Goal: Task Accomplishment & Management: Complete application form

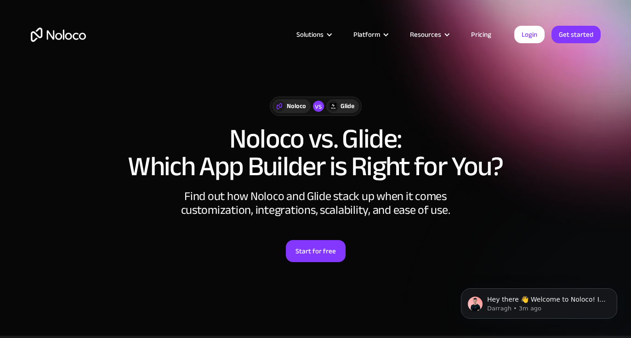
click at [370, 94] on div "Noloco vs Glide Noloco vs. Glide: Which App Builder is Right for You? Find out …" at bounding box center [316, 179] width 589 height 221
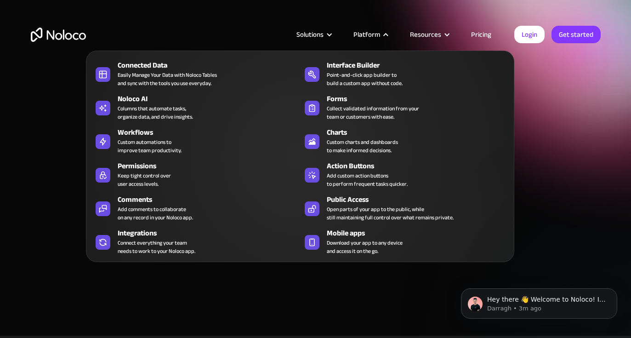
click at [366, 35] on div "Platform" at bounding box center [367, 35] width 27 height 12
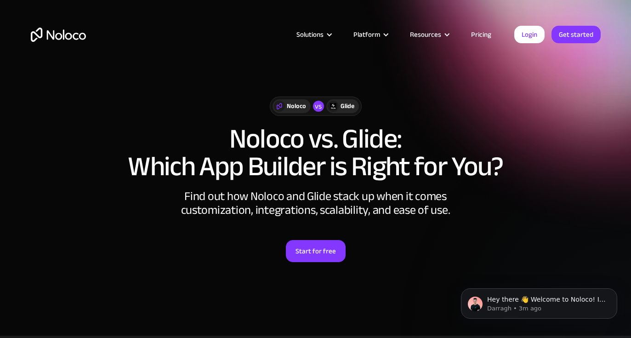
click at [366, 34] on div "Platform" at bounding box center [367, 35] width 27 height 12
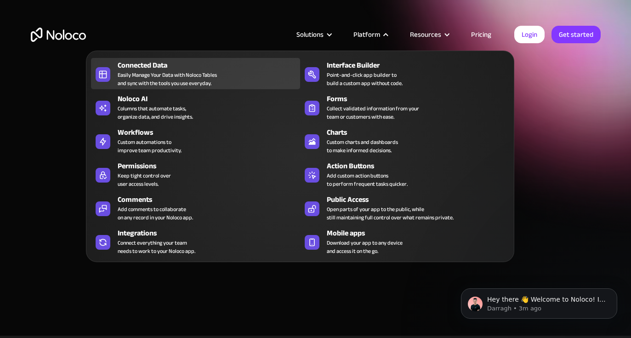
click at [155, 71] on div "Easily Manage Your Data with Noloco Tables and sync with the tools you use ever…" at bounding box center [167, 79] width 99 height 17
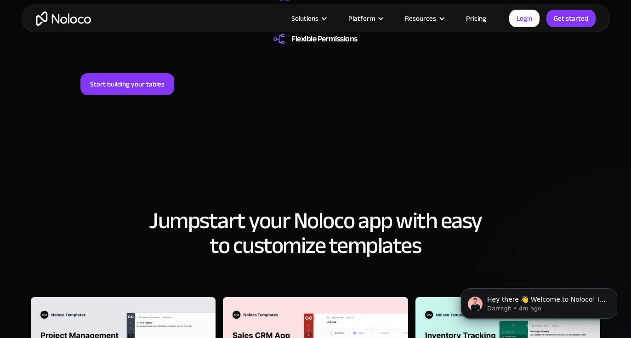
scroll to position [876, 0]
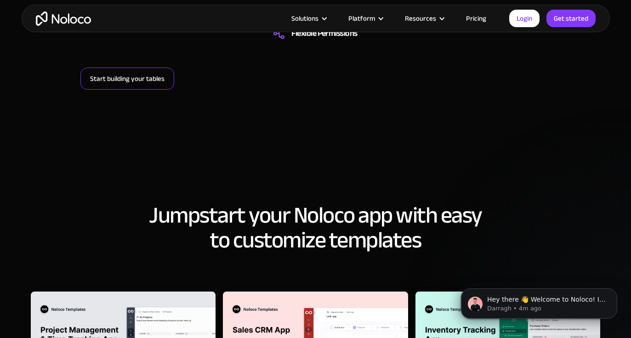
click at [155, 80] on link "Start building your tables" at bounding box center [127, 79] width 94 height 22
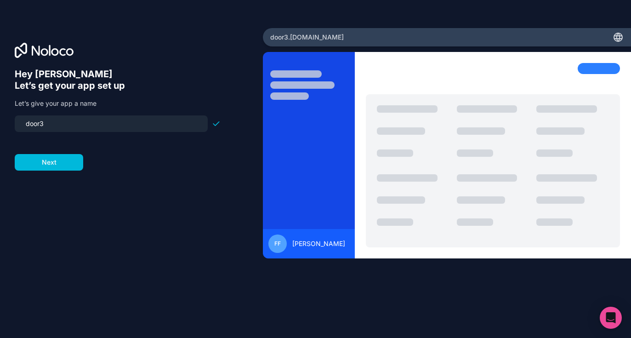
drag, startPoint x: 65, startPoint y: 168, endPoint x: 80, endPoint y: 145, distance: 27.7
click at [79, 146] on form "door3 Next" at bounding box center [118, 142] width 206 height 55
click at [53, 131] on div "door3" at bounding box center [111, 123] width 193 height 17
drag, startPoint x: 50, startPoint y: 126, endPoint x: 6, endPoint y: 119, distance: 44.8
click at [6, 119] on div "Hey [PERSON_NAME] 👋 Let’s get your app set up Let’s give your app a name door3 …" at bounding box center [131, 169] width 263 height 282
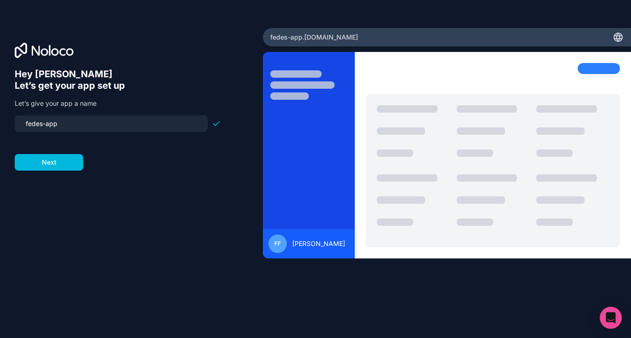
click at [43, 125] on input "fedes-app" at bounding box center [111, 123] width 182 height 13
type input "fede-app"
click at [67, 160] on button "Next" at bounding box center [49, 162] width 69 height 17
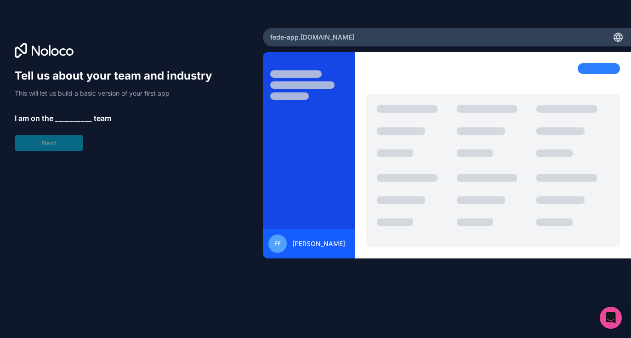
click at [138, 206] on div "Tell us about your team and industry This will let us build a basic version of …" at bounding box center [132, 182] width 234 height 227
click at [52, 143] on div "Tell us about your team and industry This will let us build a basic version of …" at bounding box center [118, 110] width 206 height 83
click at [62, 118] on span "__________" at bounding box center [73, 118] width 37 height 11
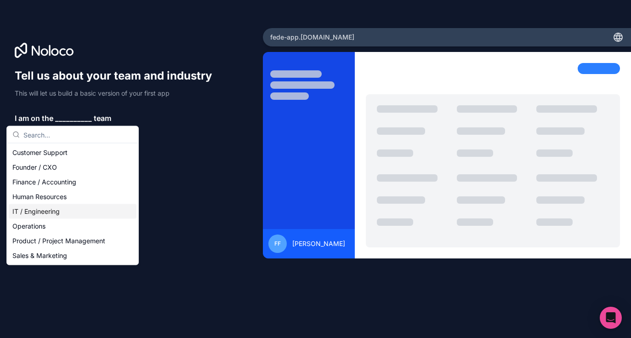
click at [45, 211] on div "IT / Engineering" at bounding box center [73, 211] width 128 height 15
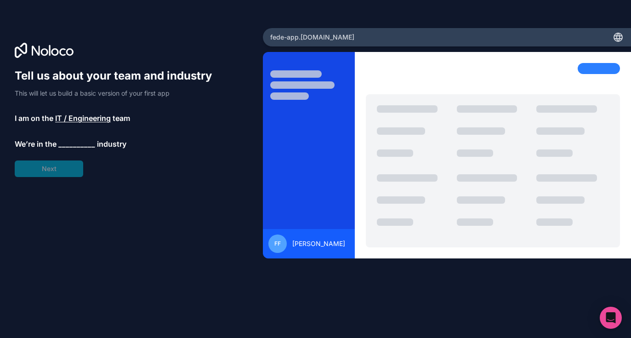
click at [65, 173] on div "Tell us about your team and industry This will let us build a basic version of …" at bounding box center [118, 123] width 206 height 109
click at [74, 145] on span "__________" at bounding box center [76, 143] width 37 height 11
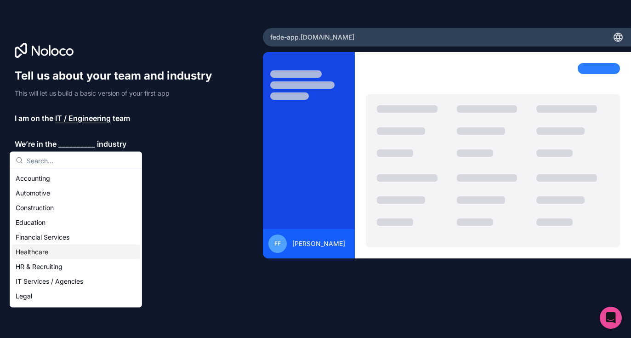
click at [35, 251] on div "Healthcare" at bounding box center [76, 252] width 128 height 15
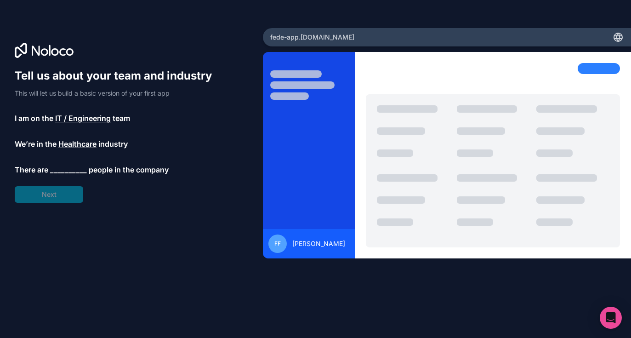
click at [68, 169] on span "__________" at bounding box center [68, 169] width 37 height 11
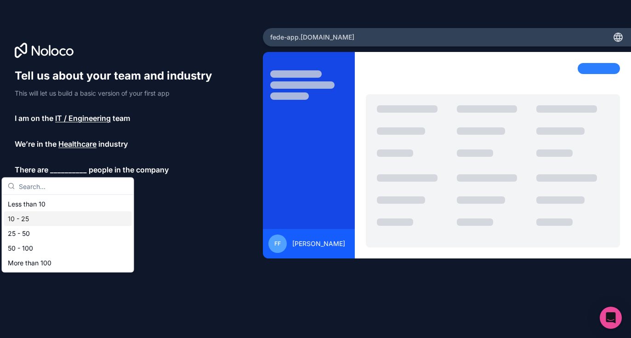
click at [40, 216] on div "10 - 25" at bounding box center [68, 219] width 128 height 15
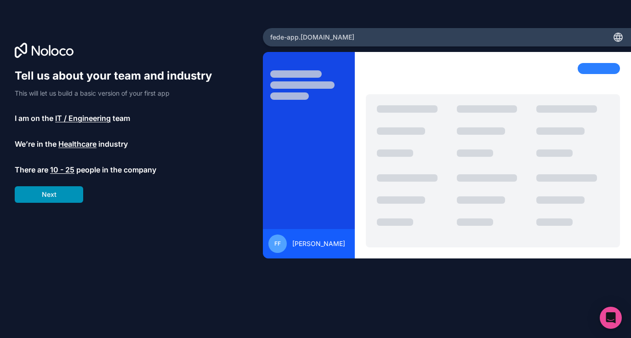
click at [52, 200] on button "Next" at bounding box center [49, 194] width 69 height 17
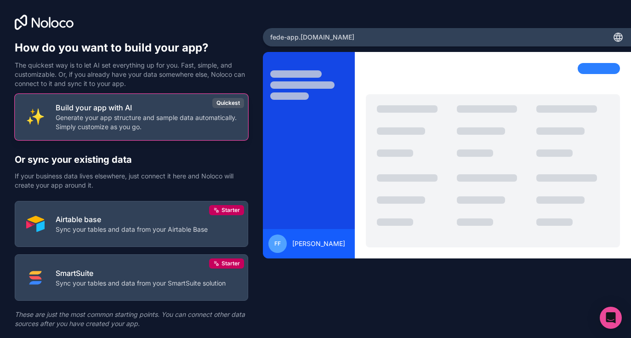
click at [77, 126] on p "Generate your app structure and sample data automatically. Simply customize as …" at bounding box center [146, 122] width 181 height 18
click at [100, 124] on p "Generate your app structure and sample data automatically. Simply customize as …" at bounding box center [146, 122] width 181 height 18
click at [105, 124] on p "Generate your app structure and sample data automatically. Simply customize as …" at bounding box center [146, 122] width 181 height 18
click at [229, 107] on div "Quickest" at bounding box center [228, 103] width 32 height 10
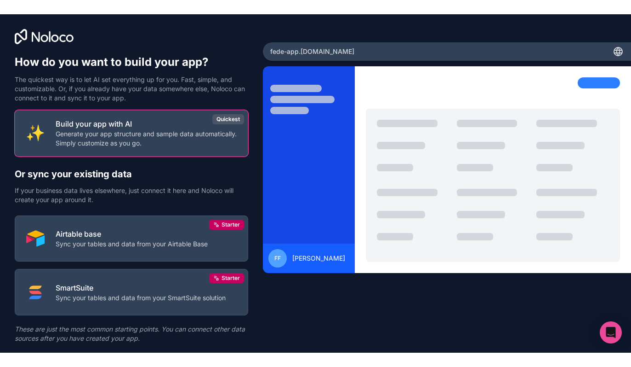
scroll to position [25, 0]
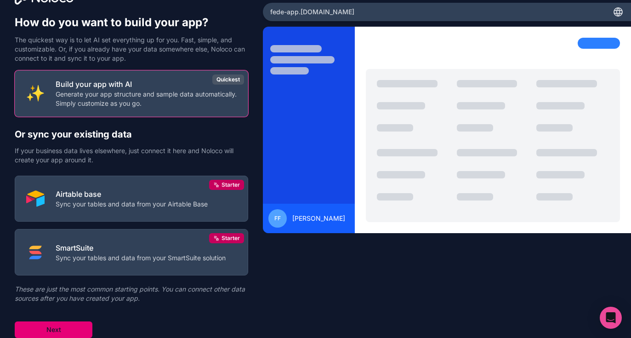
click at [63, 329] on button "Next" at bounding box center [54, 329] width 78 height 17
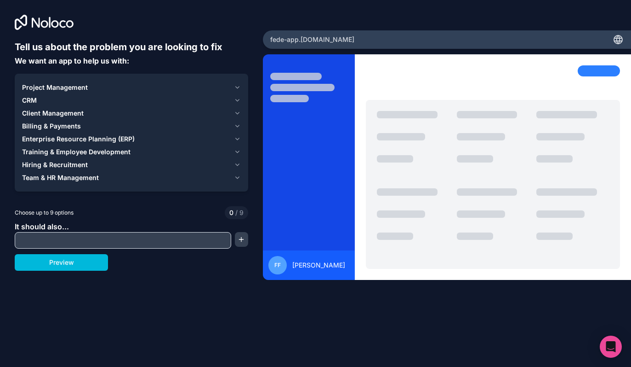
click at [47, 102] on div "CRM" at bounding box center [126, 100] width 208 height 9
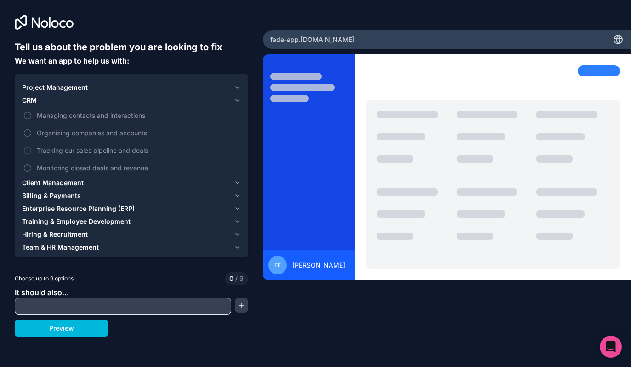
click at [51, 114] on span "Managing contacts and interactions" at bounding box center [138, 115] width 202 height 10
click at [31, 114] on button "Managing contacts and interactions" at bounding box center [27, 115] width 7 height 7
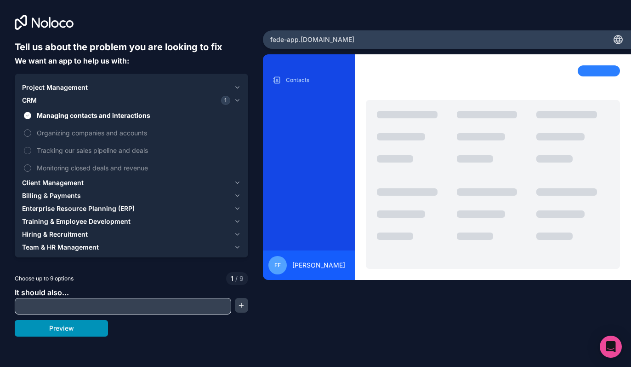
click at [57, 328] on button "Preview" at bounding box center [61, 328] width 93 height 17
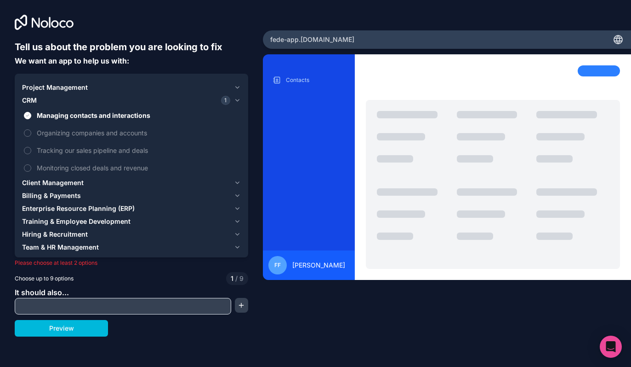
click at [50, 183] on span "Client Management" at bounding box center [53, 182] width 62 height 9
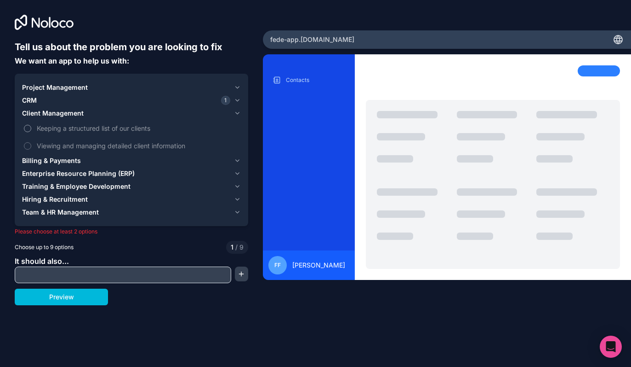
click at [28, 129] on button "Keeping a structured list of our clients" at bounding box center [27, 128] width 7 height 7
click at [35, 163] on span "Billing & Payments" at bounding box center [51, 160] width 59 height 9
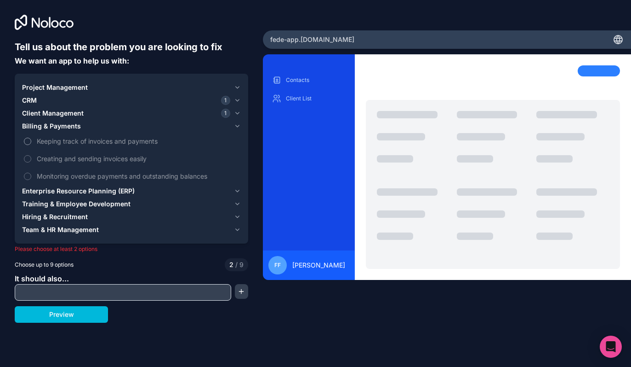
click at [33, 139] on label "Keeping track of invoices and payments" at bounding box center [131, 140] width 219 height 17
click at [31, 139] on button "Keeping track of invoices and payments" at bounding box center [27, 141] width 7 height 7
click at [31, 158] on button "Creating and sending invoices easily" at bounding box center [27, 158] width 7 height 7
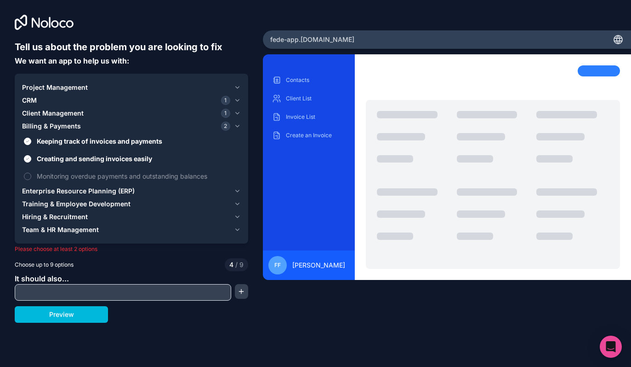
click at [33, 197] on button "Training & Employee Development" at bounding box center [131, 203] width 219 height 13
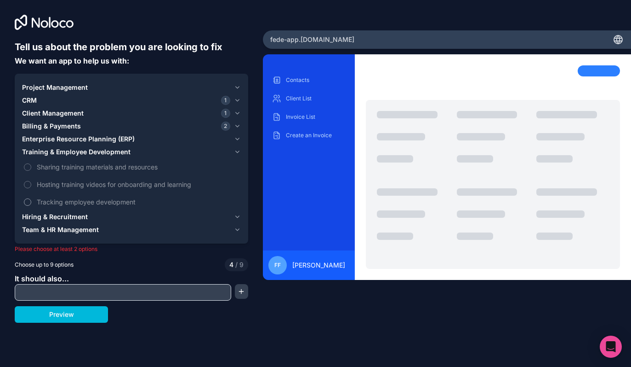
click at [30, 198] on label "Tracking employee development" at bounding box center [131, 201] width 219 height 17
click at [30, 198] on button "Tracking employee development" at bounding box center [27, 201] width 7 height 7
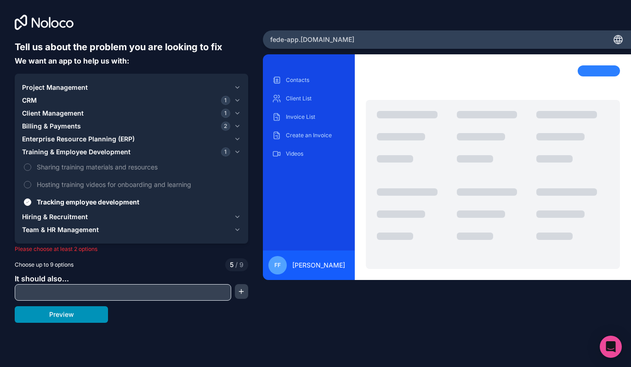
click at [76, 312] on button "Preview" at bounding box center [61, 314] width 93 height 17
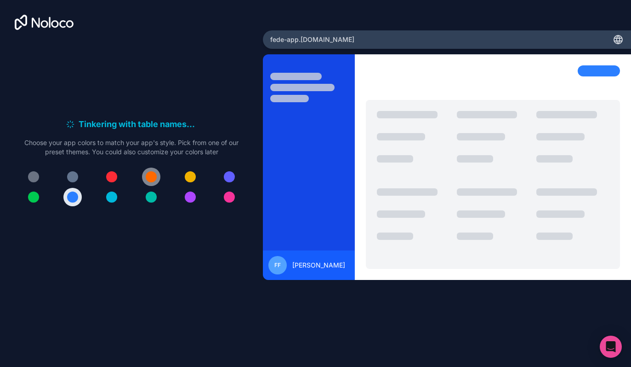
click at [152, 175] on div at bounding box center [151, 176] width 11 height 11
